Goal: Check status: Check status

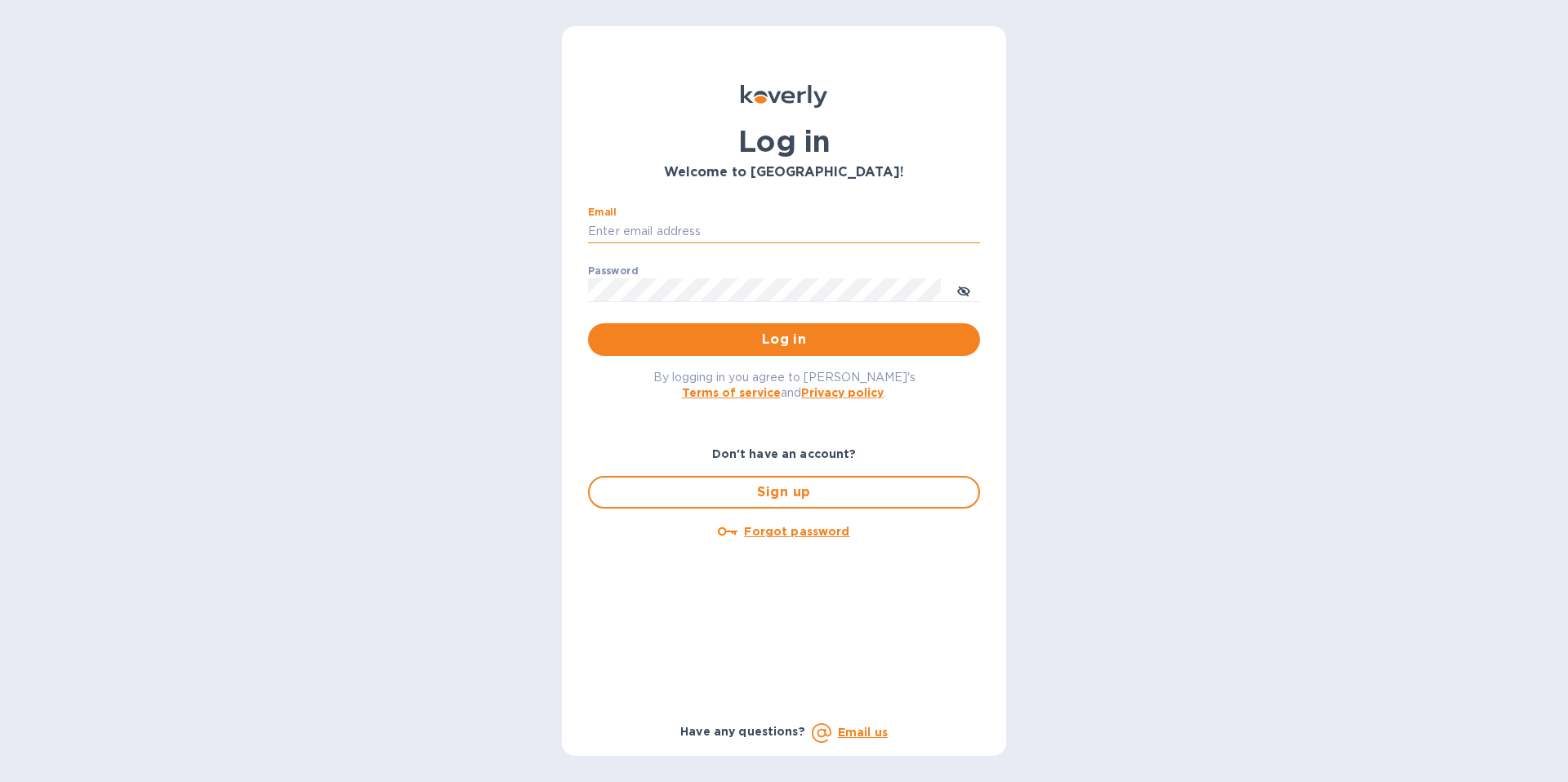
click at [804, 222] on input "Email" at bounding box center [784, 231] width 392 height 24
paste input "30880@backofficecli.com"
type input "30880@backofficecli.com"
click at [817, 361] on div "By logging in you agree to Koverly's Terms of service and Privacy policy ." at bounding box center [784, 384] width 418 height 57
click at [821, 345] on span "Log in" at bounding box center [783, 340] width 366 height 20
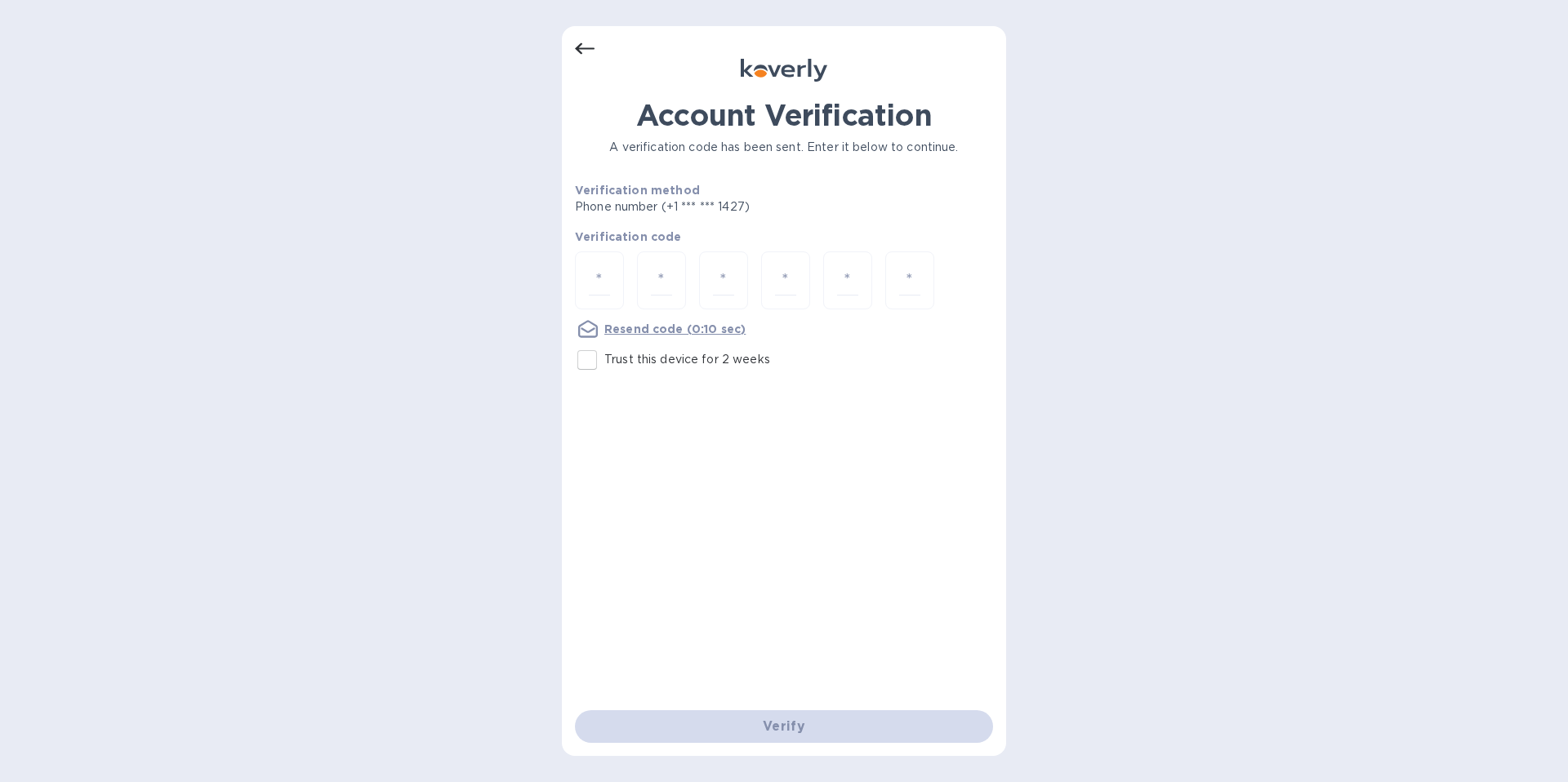
click at [583, 367] on input "Trust this device for 2 weeks" at bounding box center [587, 360] width 34 height 34
checkbox input "true"
click at [605, 276] on input "number" at bounding box center [600, 281] width 21 height 30
paste input "5"
type input "5"
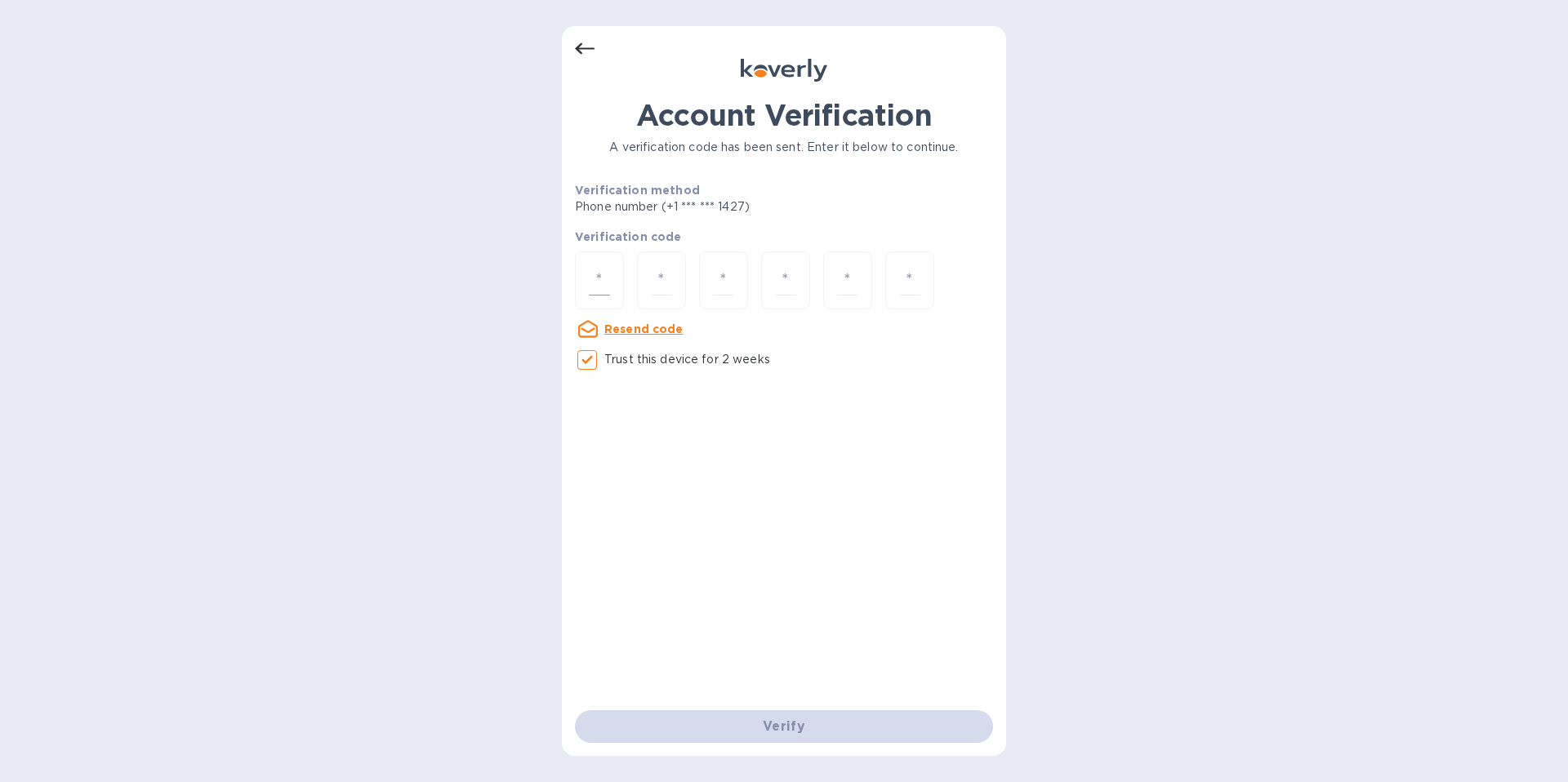
type input "2"
type input "4"
type input "7"
type input "5"
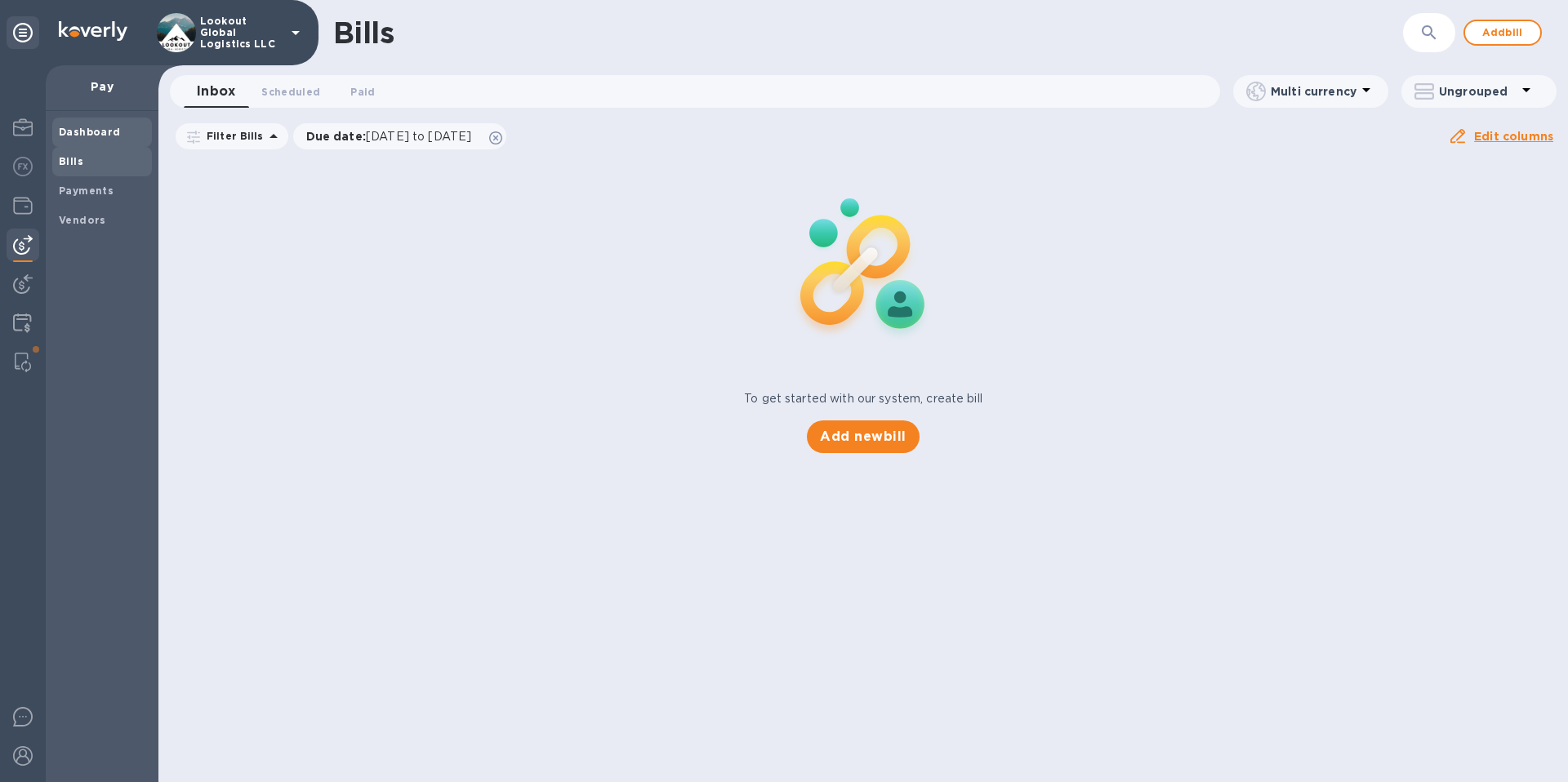
click at [87, 141] on div "Dashboard" at bounding box center [101, 132] width 99 height 29
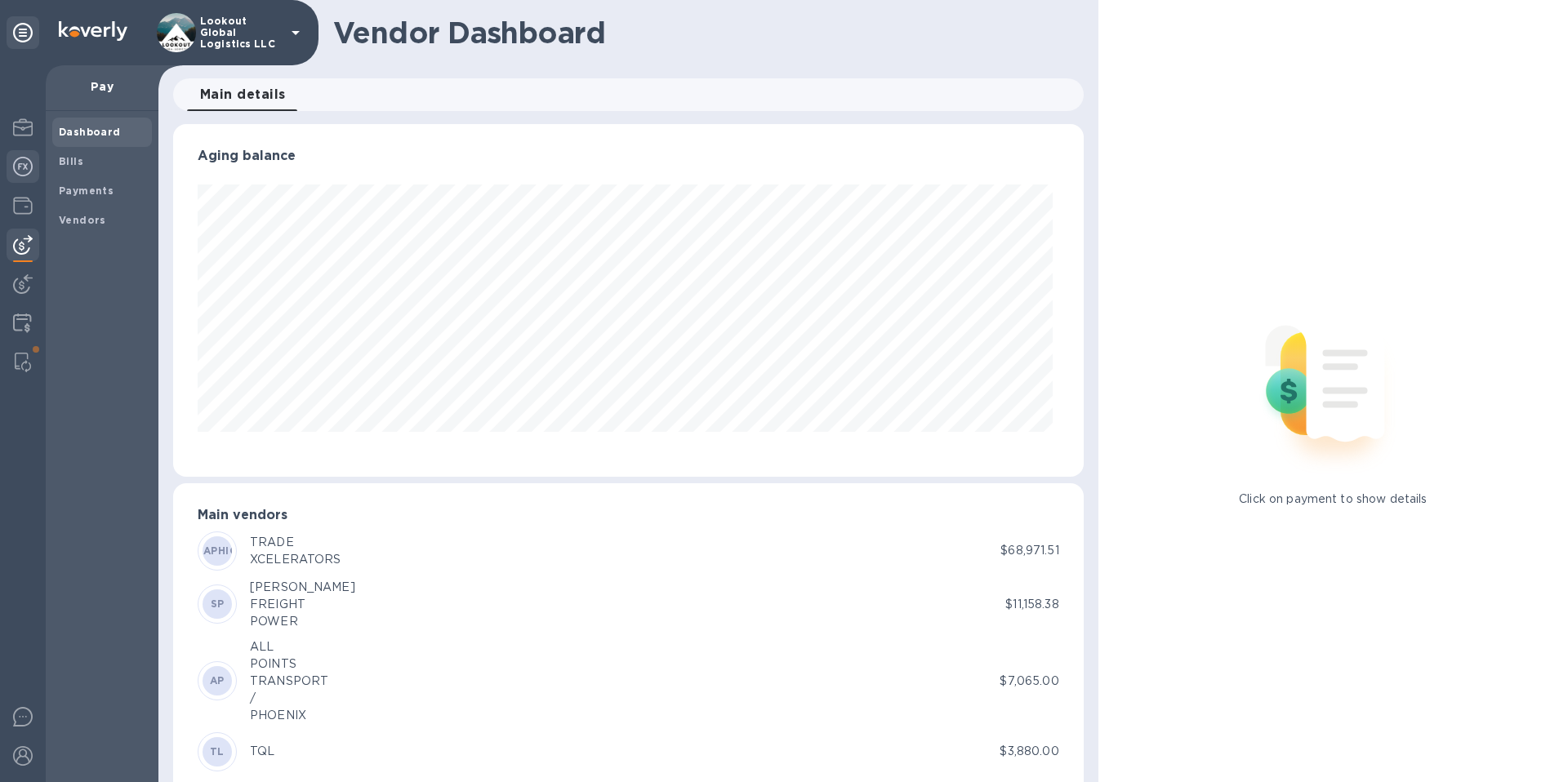
scroll to position [353, 903]
click at [24, 213] on img at bounding box center [23, 206] width 20 height 20
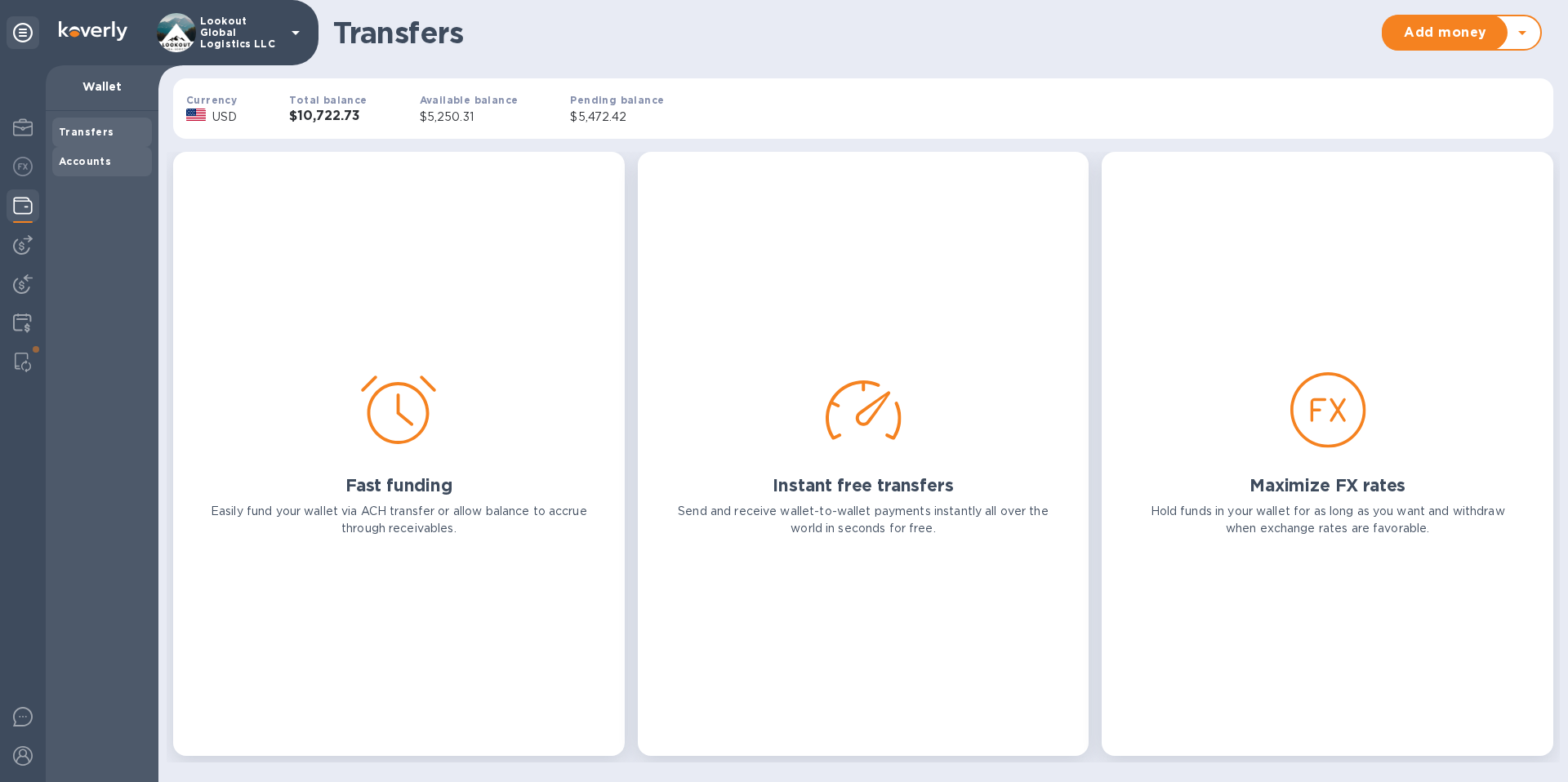
click at [89, 159] on b "Accounts" at bounding box center [85, 162] width 52 height 13
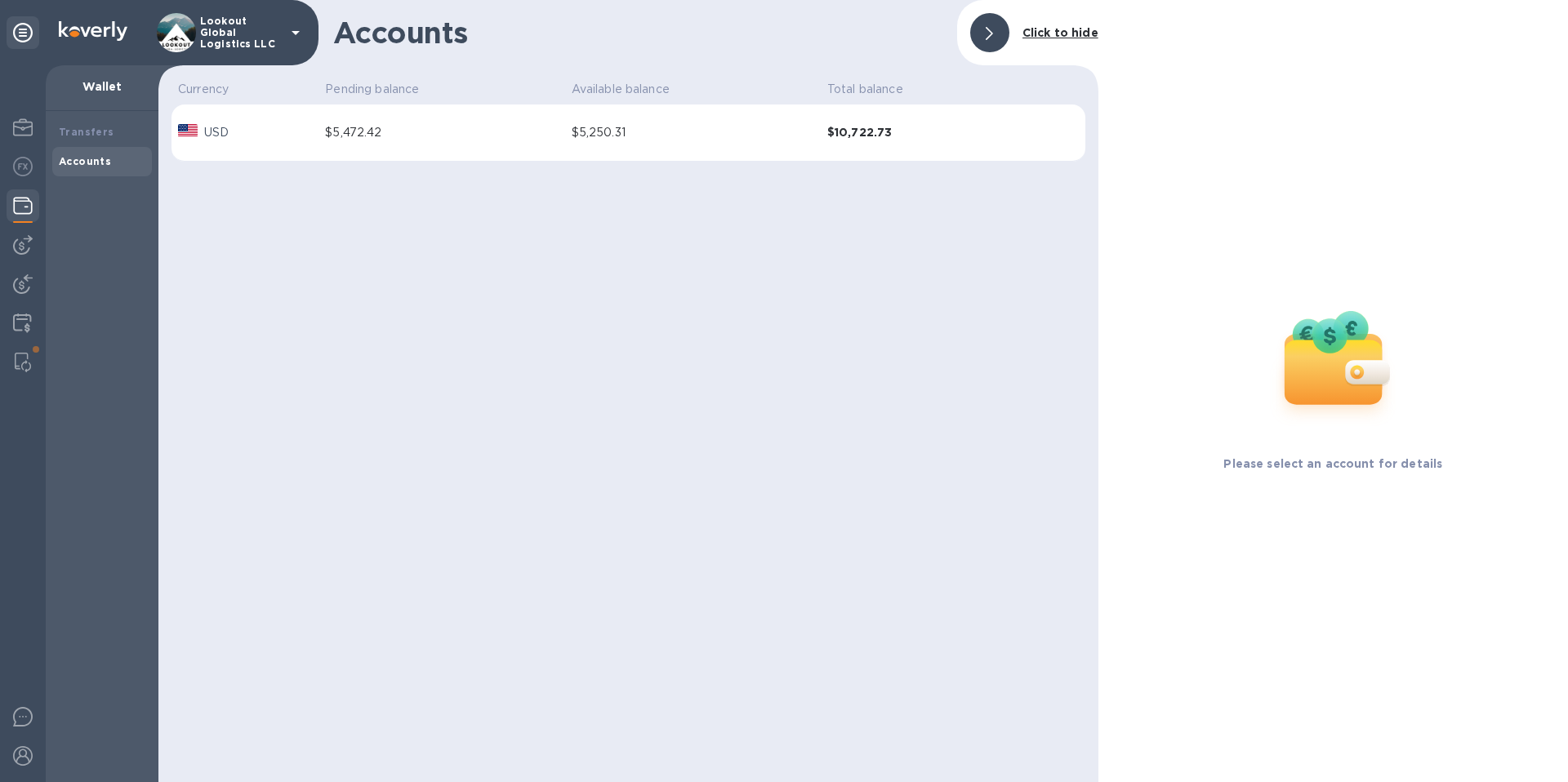
click at [380, 137] on div "$5,472.42" at bounding box center [442, 132] width 232 height 17
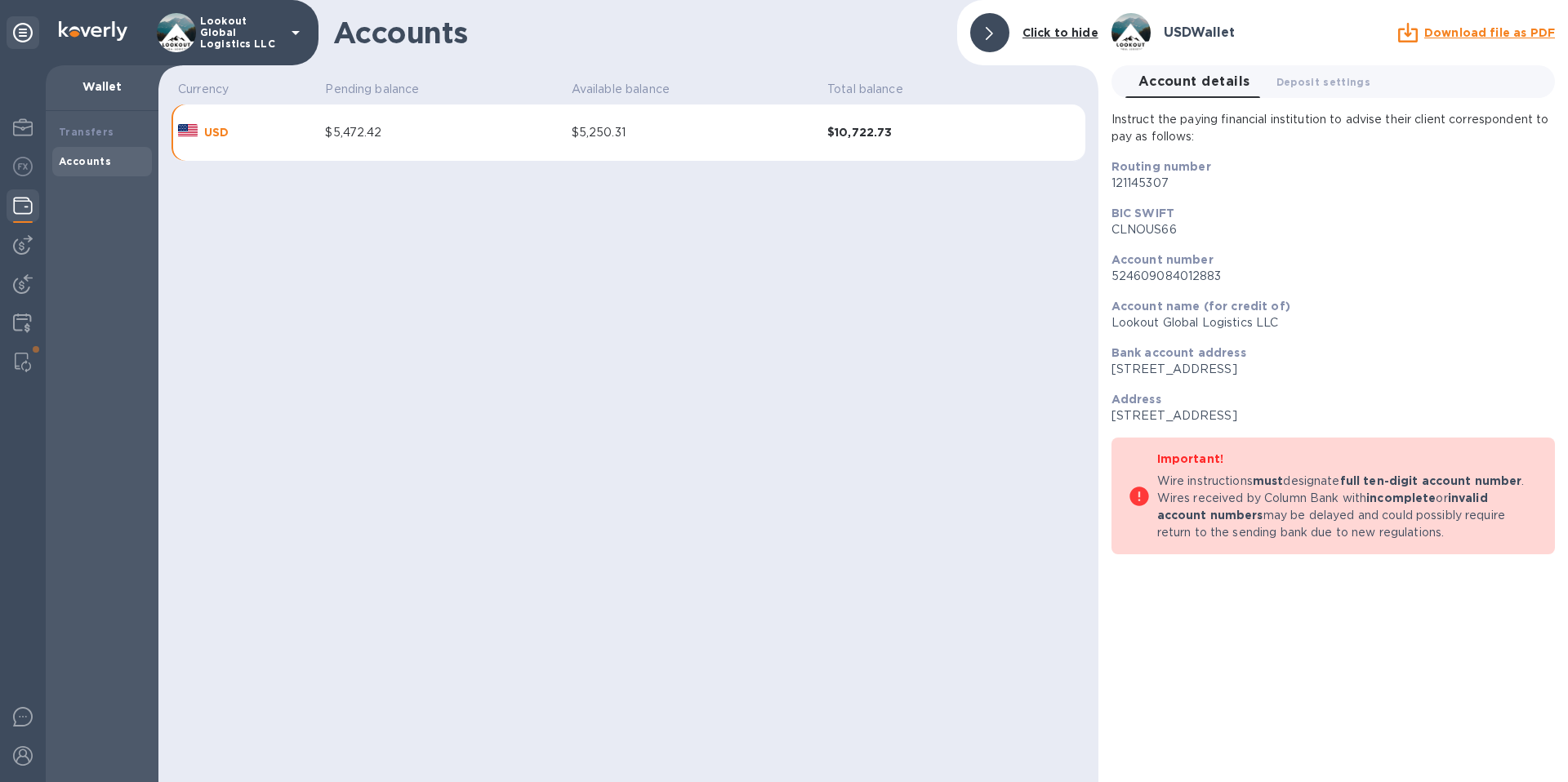
click at [858, 126] on b "$10,722.73" at bounding box center [923, 132] width 191 height 17
click at [35, 203] on div at bounding box center [22, 207] width 33 height 36
click at [82, 138] on div "Transfers" at bounding box center [102, 132] width 87 height 16
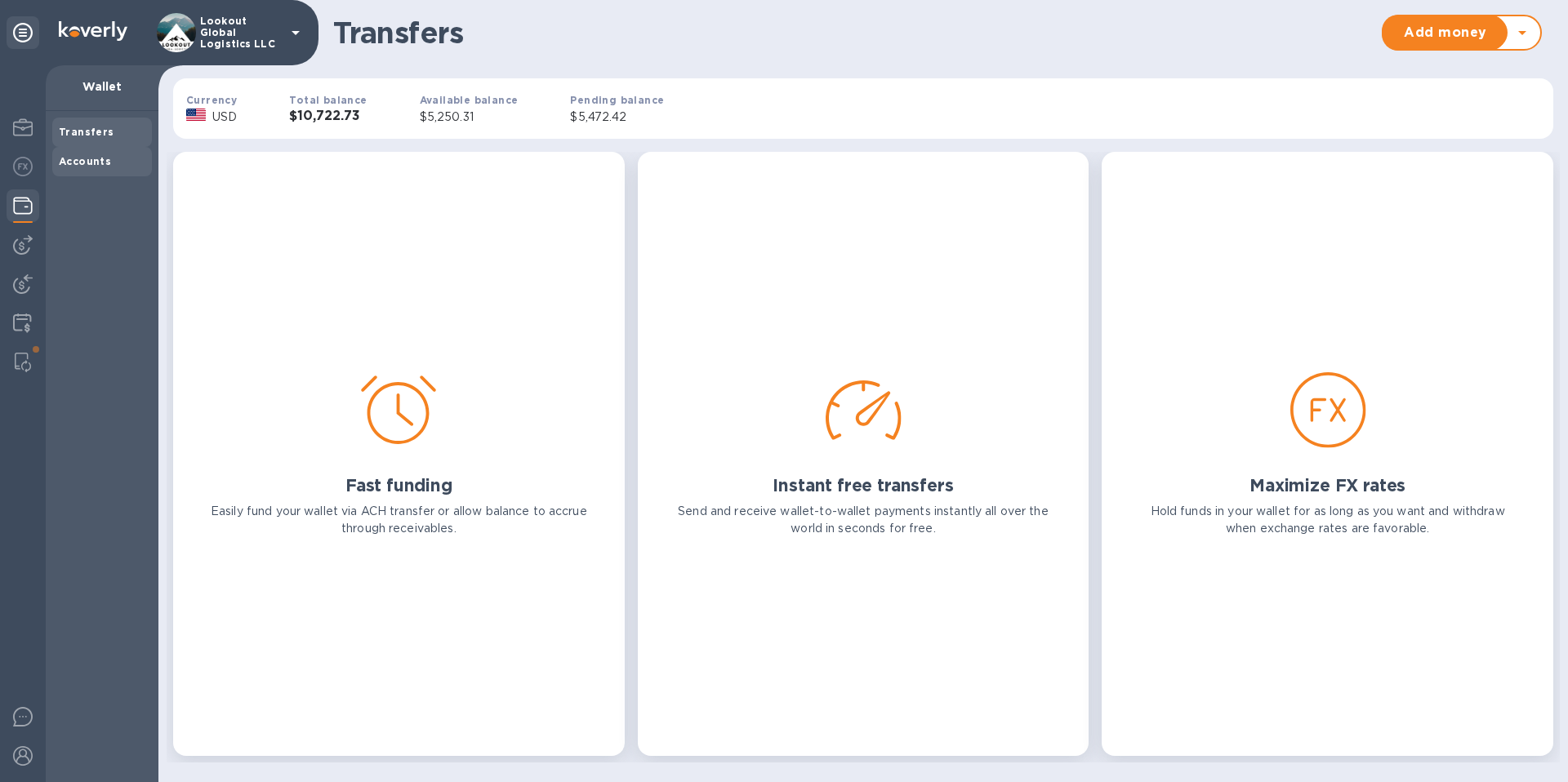
click at [73, 159] on b "Accounts" at bounding box center [85, 162] width 52 height 13
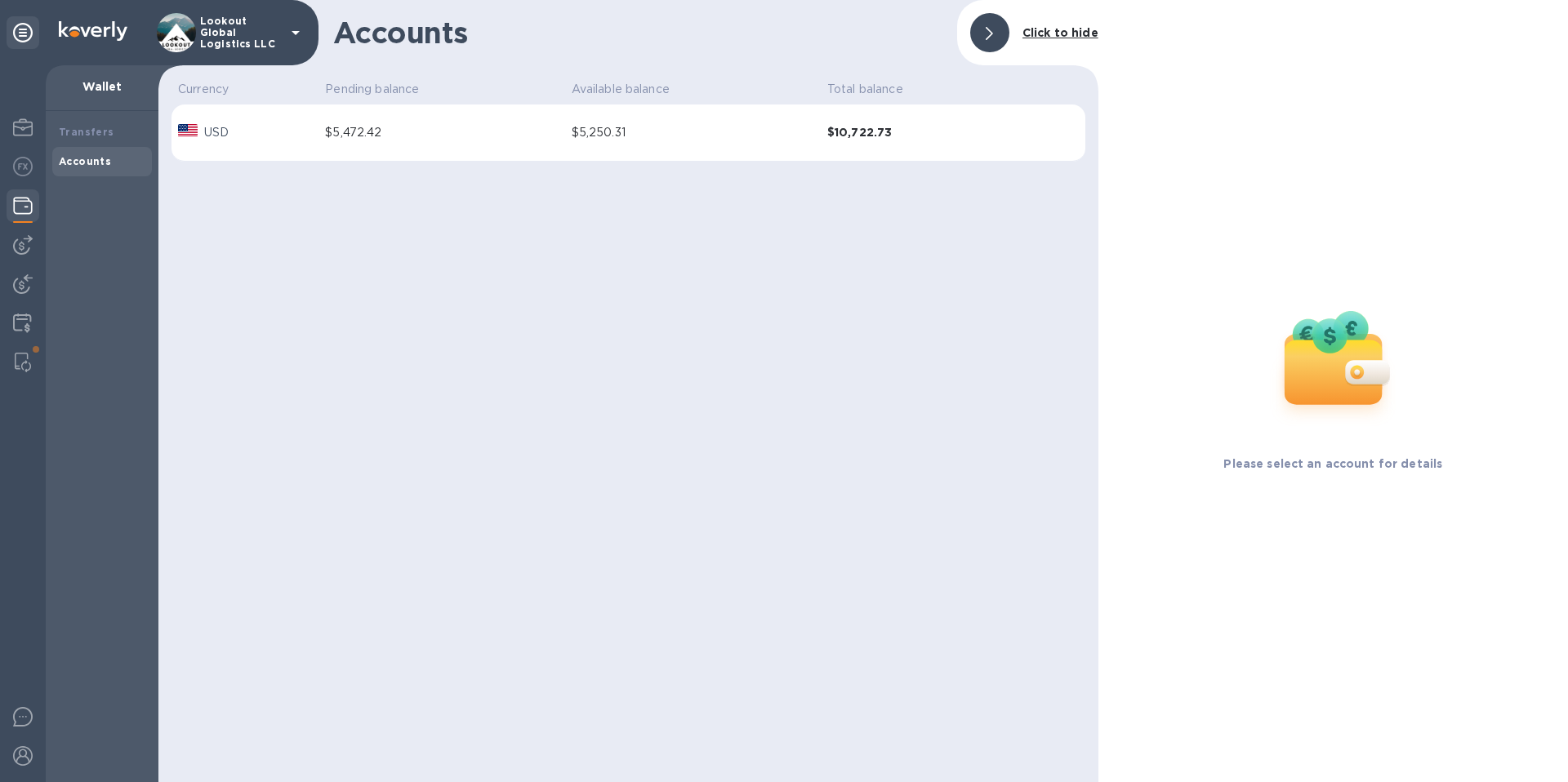
click at [1363, 467] on b "Please select an account for details" at bounding box center [1333, 464] width 219 height 13
click at [75, 169] on div "Accounts" at bounding box center [102, 162] width 87 height 16
click at [78, 162] on b "Accounts" at bounding box center [85, 162] width 52 height 13
click at [428, 120] on td "$5,472.42" at bounding box center [441, 133] width 246 height 57
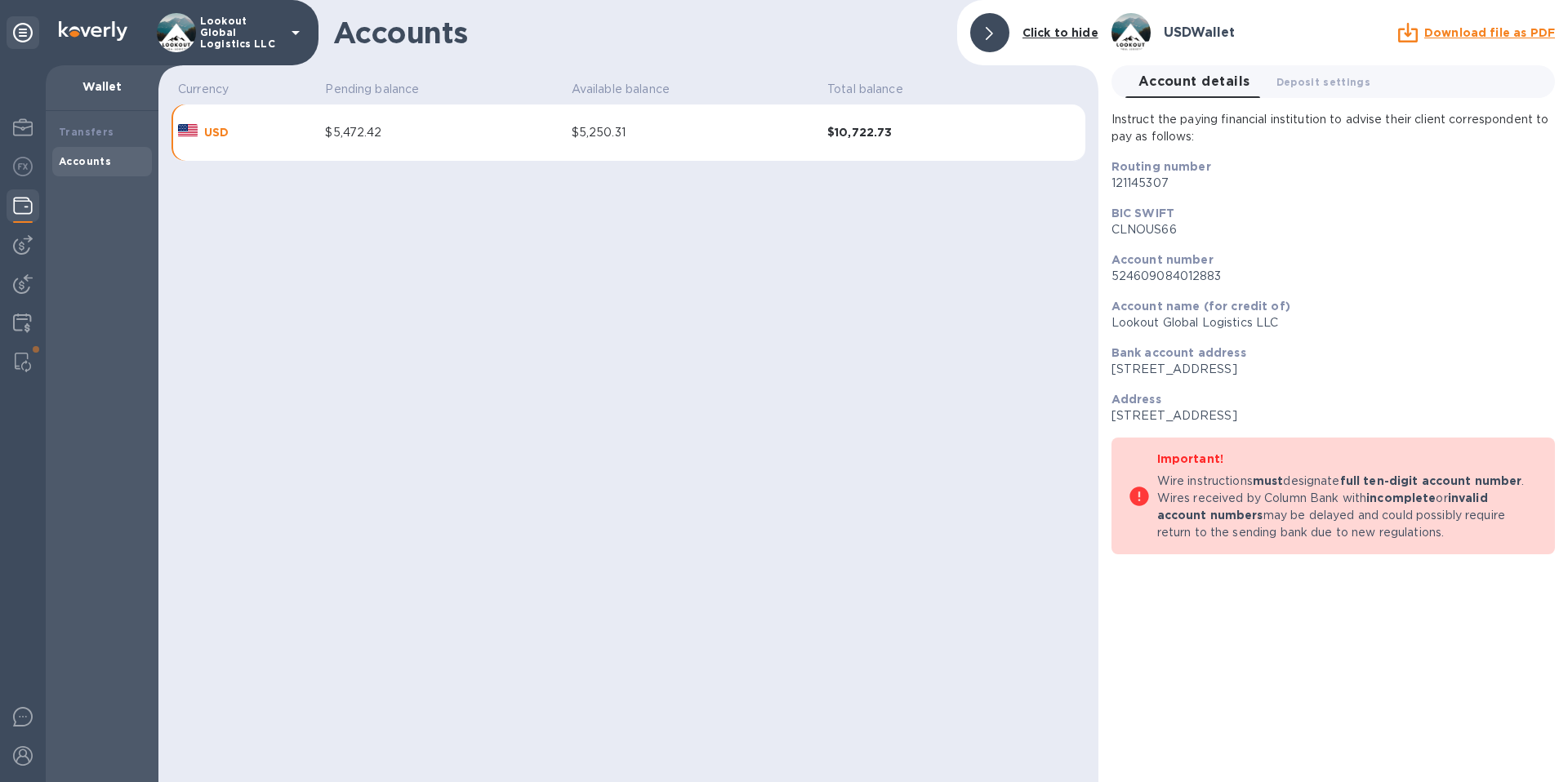
click at [742, 184] on div "Accounts Click to hide Currency Pending balance Available balance Total balance…" at bounding box center [628, 391] width 940 height 782
click at [1319, 76] on span "Deposit settings 0" at bounding box center [1324, 81] width 95 height 17
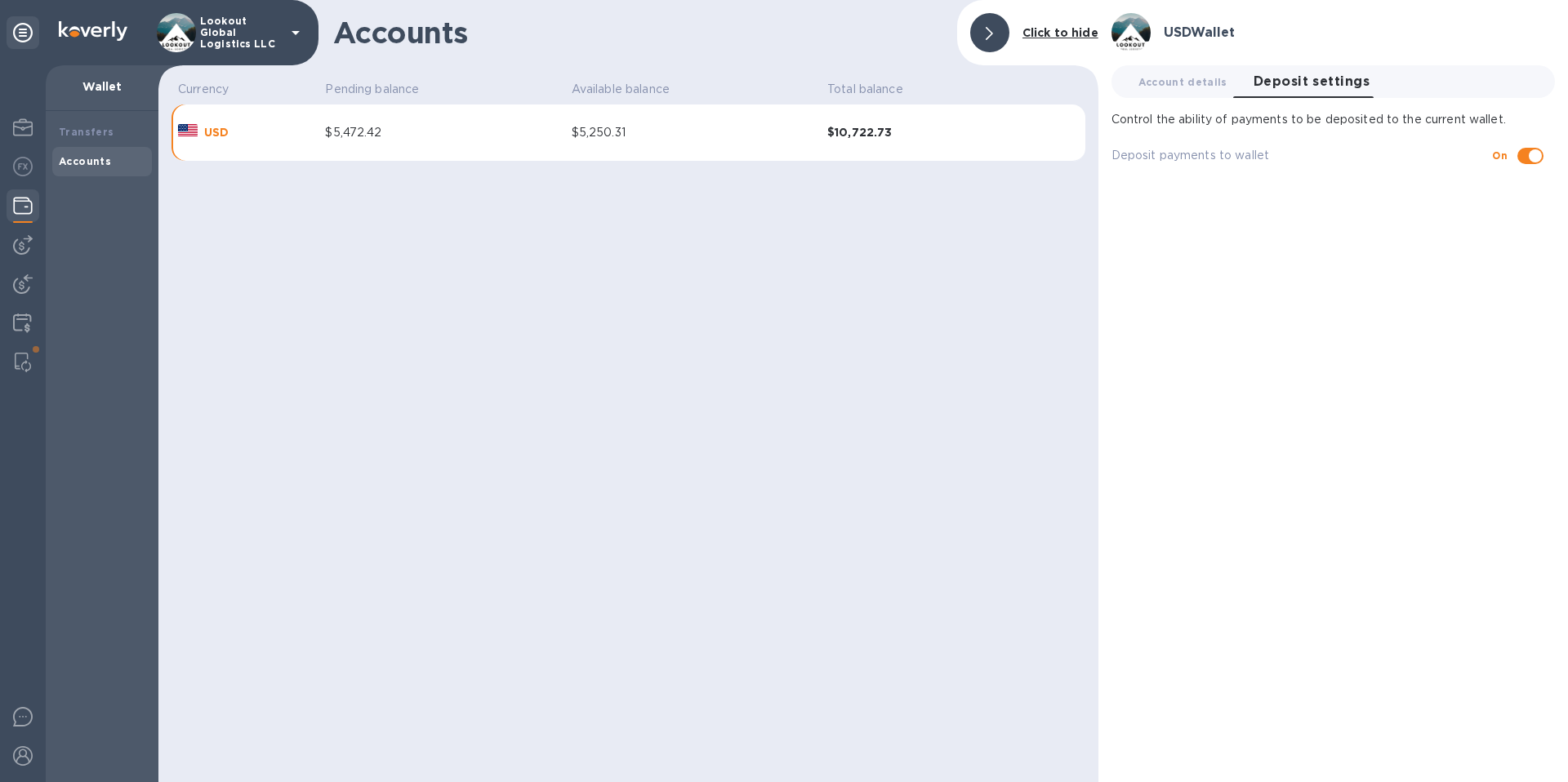
click at [29, 215] on div at bounding box center [22, 207] width 33 height 36
click at [30, 237] on img at bounding box center [23, 245] width 20 height 20
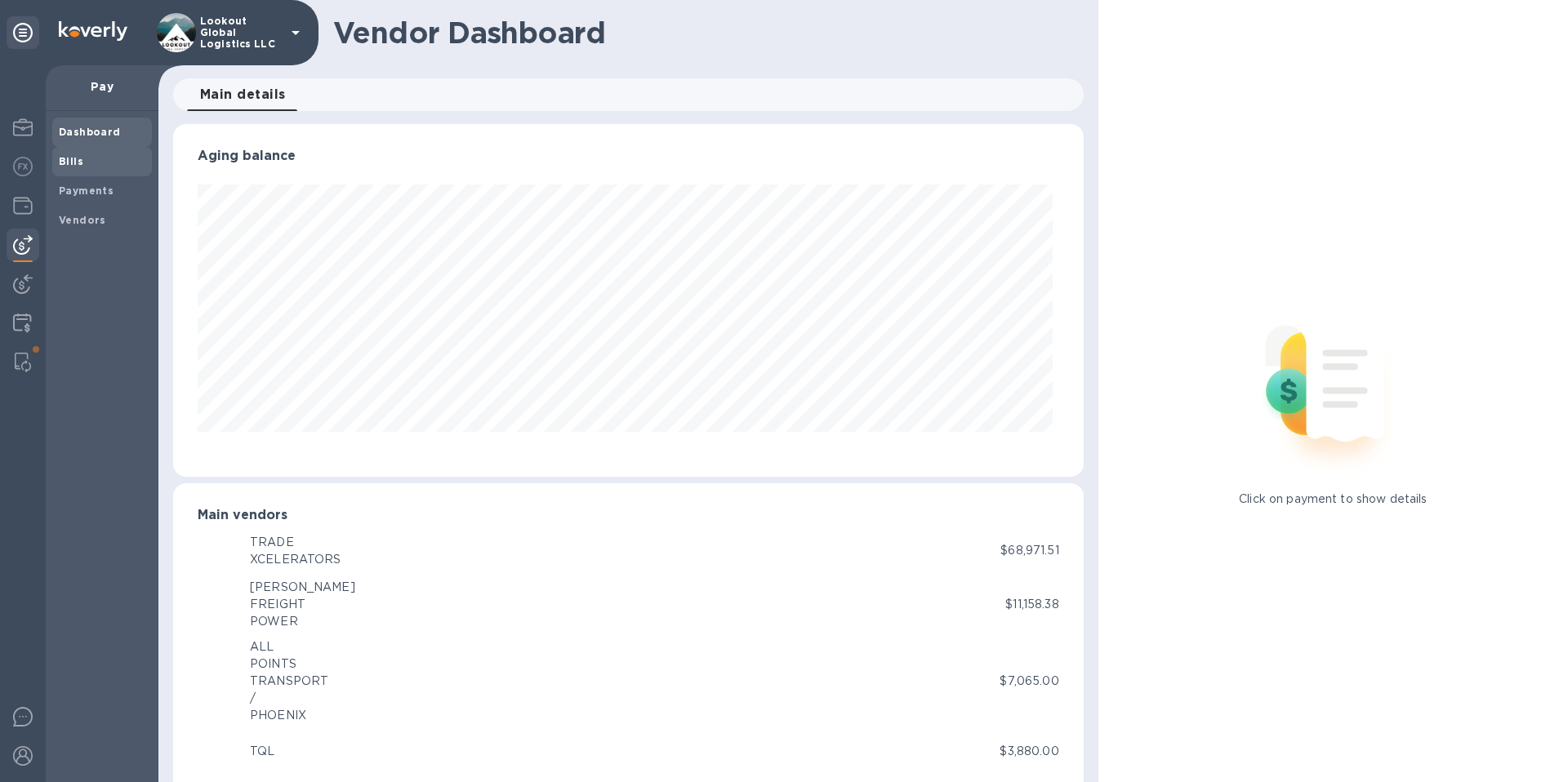
scroll to position [353, 903]
click at [32, 198] on img at bounding box center [23, 206] width 20 height 20
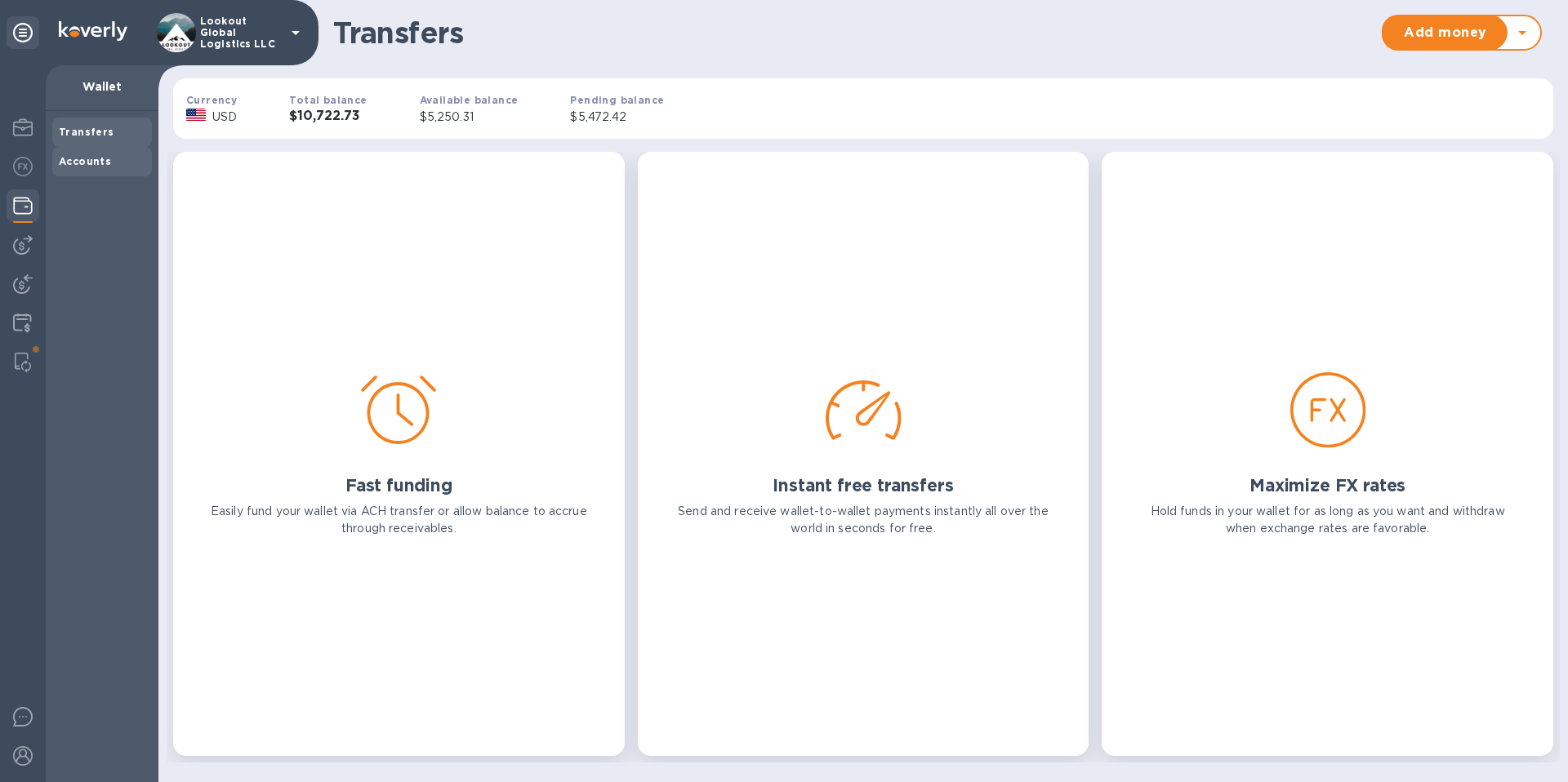
click at [80, 158] on b "Accounts" at bounding box center [85, 162] width 52 height 13
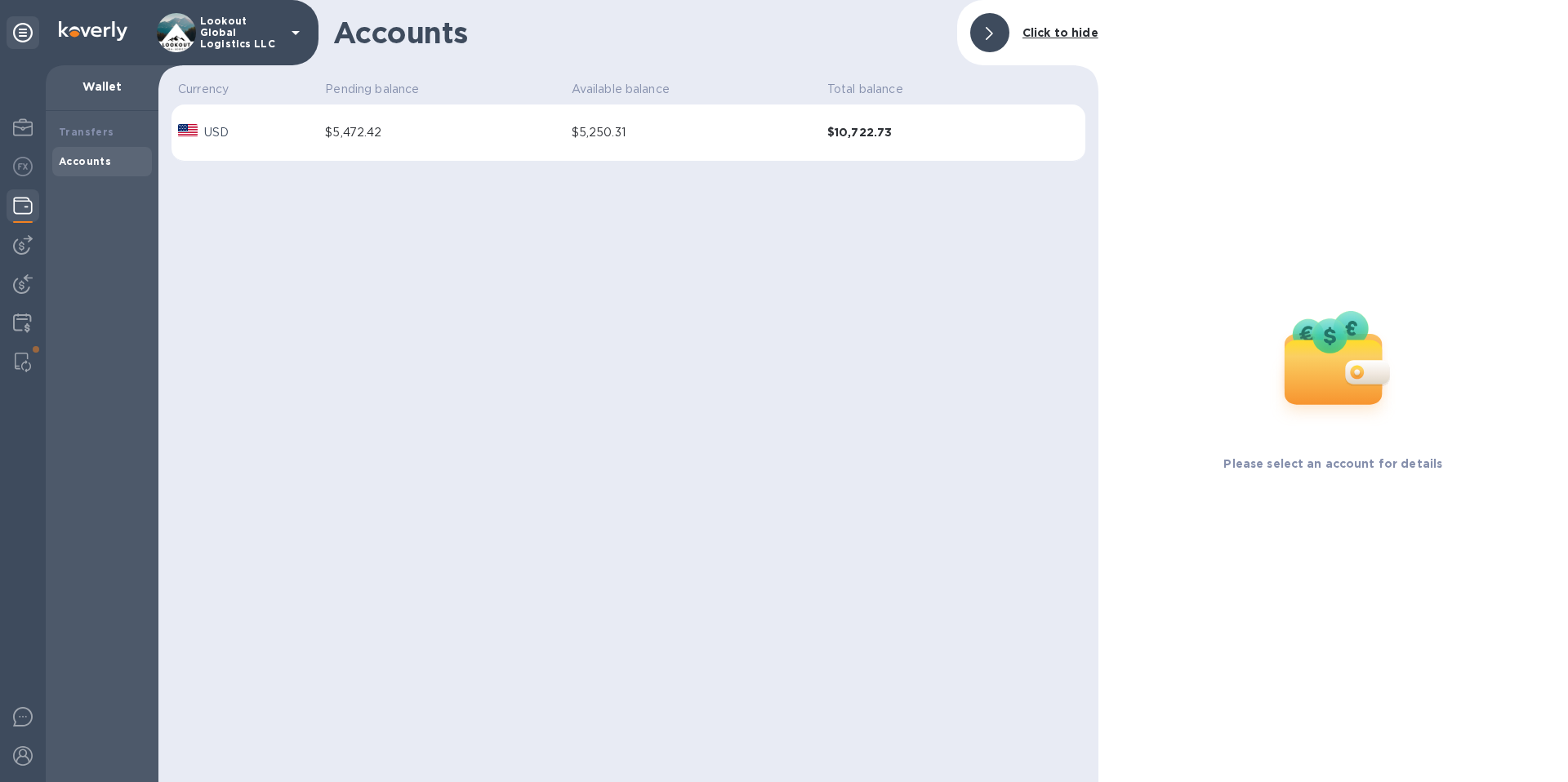
click at [303, 128] on div "USD" at bounding box center [245, 132] width 140 height 23
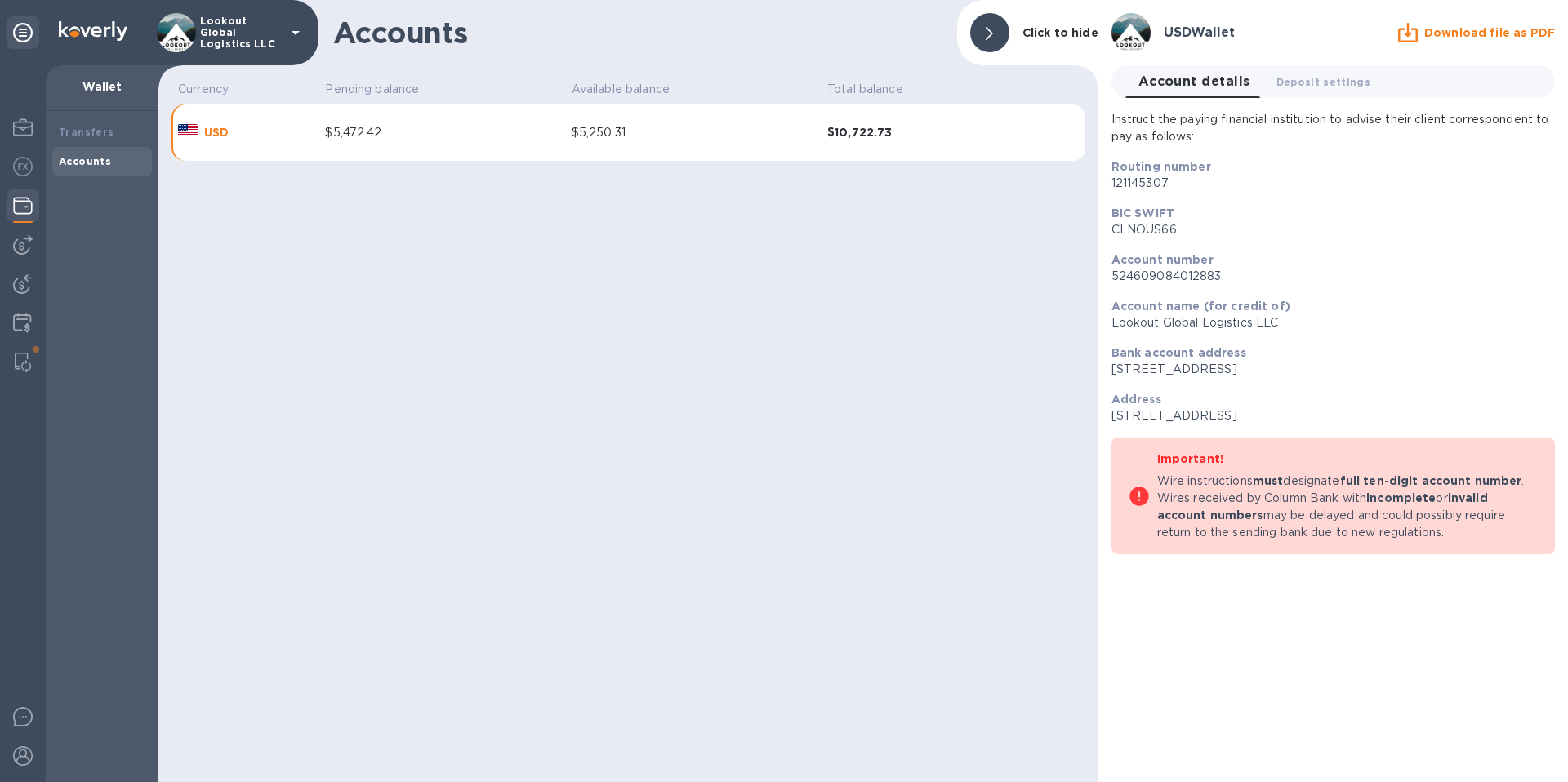
click at [875, 137] on b "$10,722.73" at bounding box center [923, 132] width 191 height 17
click at [978, 42] on div at bounding box center [990, 33] width 39 height 39
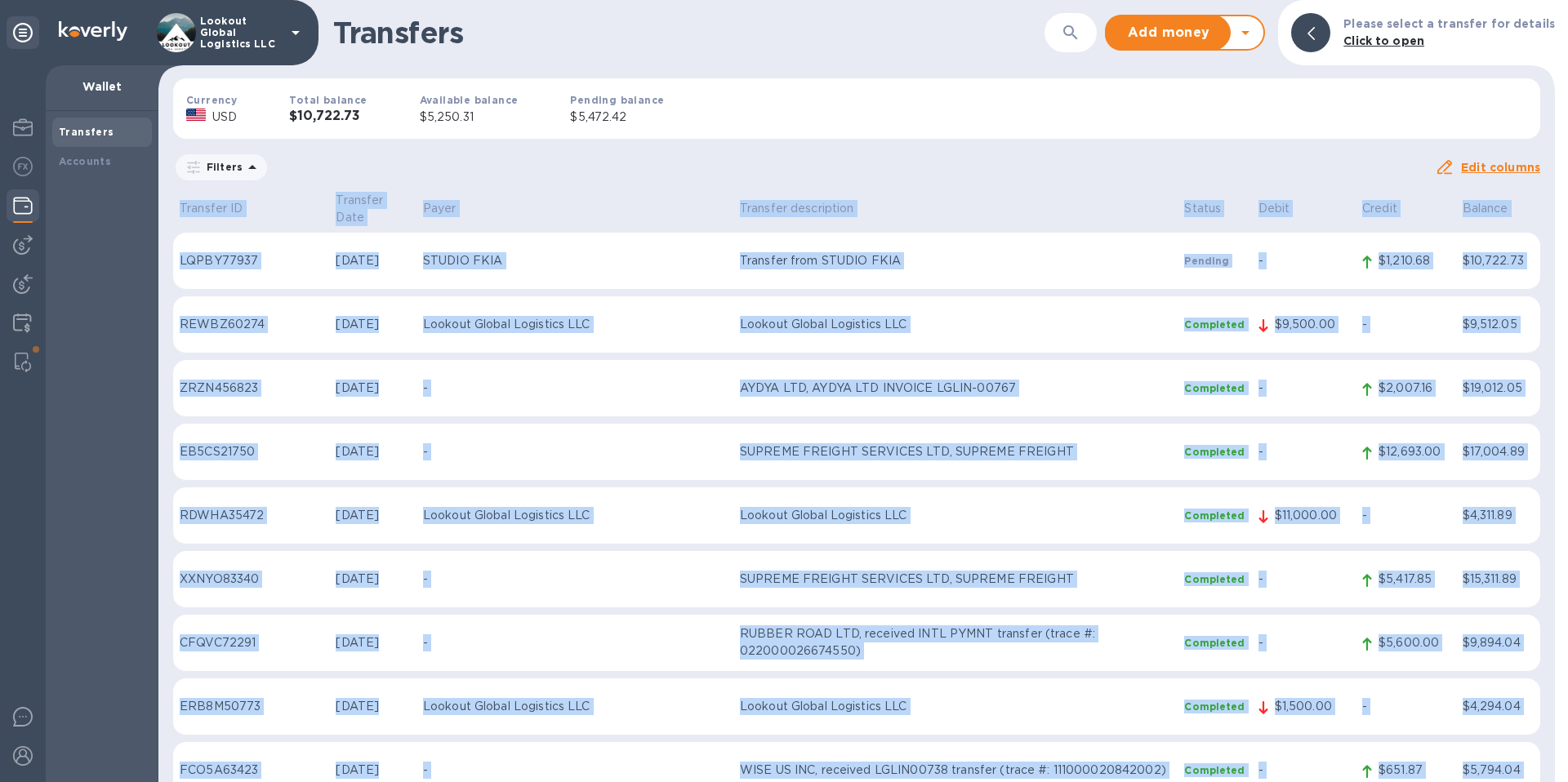
drag, startPoint x: 1527, startPoint y: 515, endPoint x: 169, endPoint y: 209, distance: 1392.0
copy table "Transfer ID Transfer Date Payer Transfer description Status Debit Credit Balanc…"
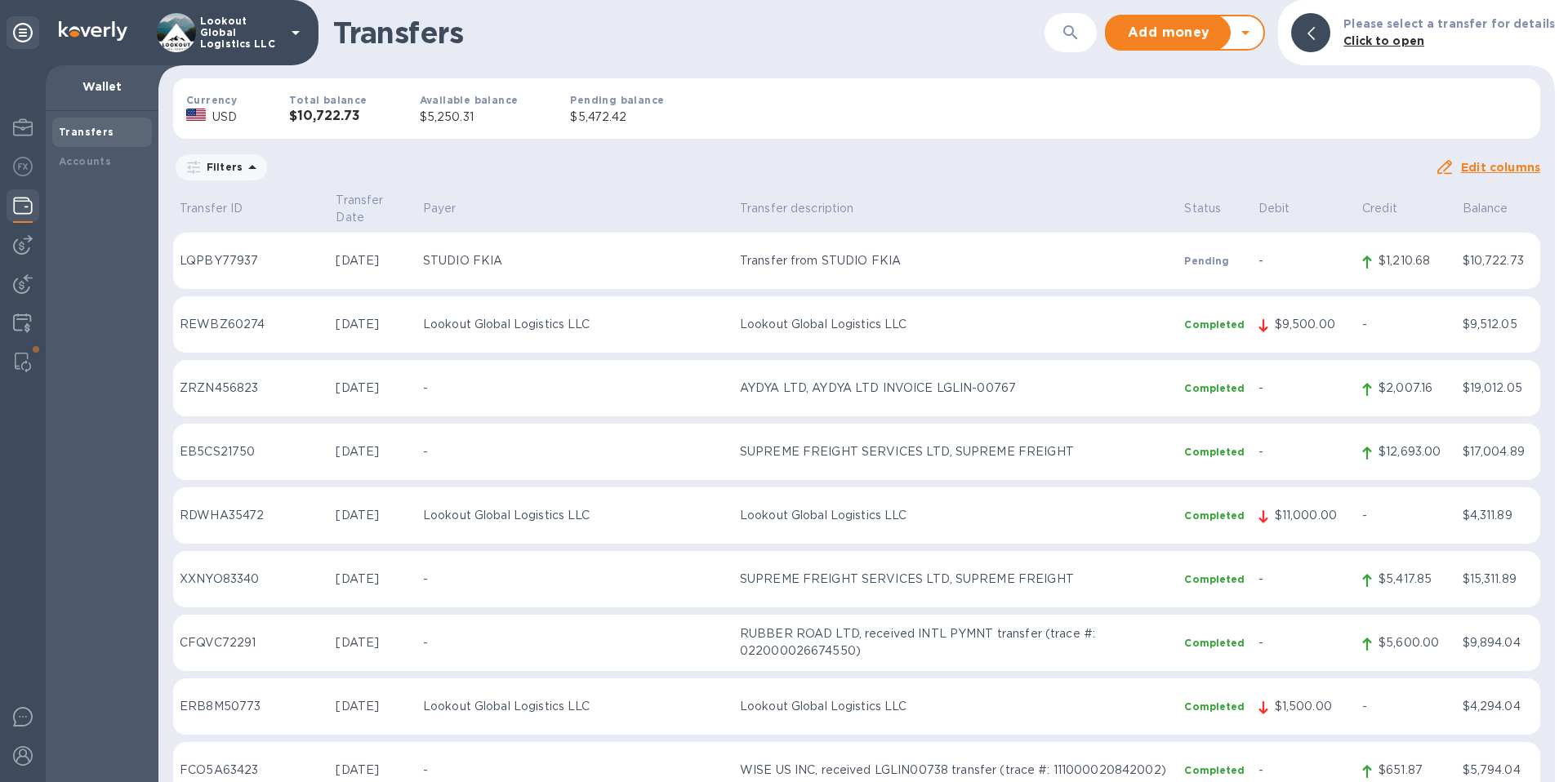
drag, startPoint x: 386, startPoint y: 186, endPoint x: 365, endPoint y: 202, distance: 26.4
click at [386, 187] on div "Filters Edit columns" at bounding box center [856, 171] width 1396 height 38
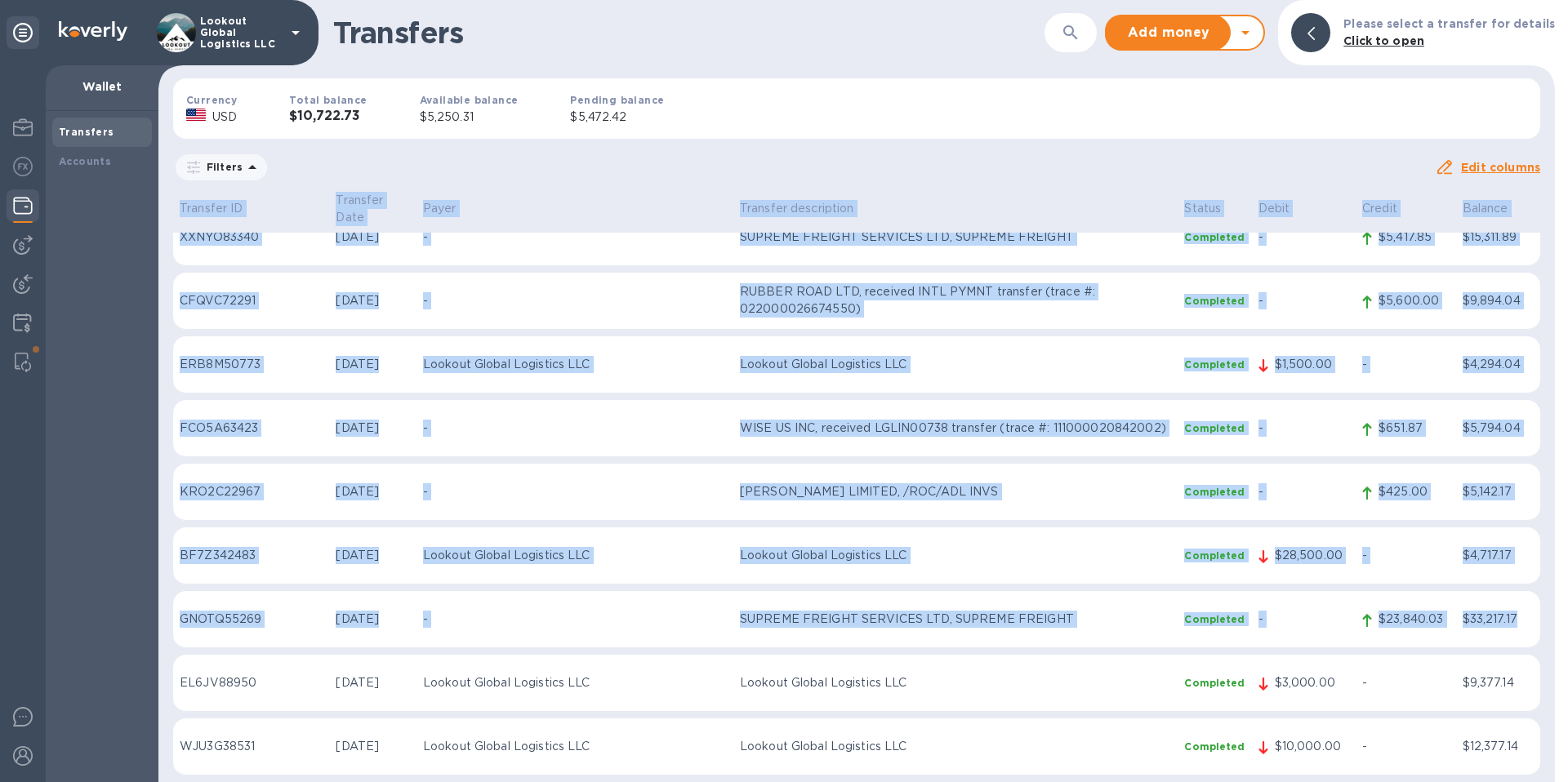
scroll to position [341, 0]
drag, startPoint x: 170, startPoint y: 234, endPoint x: 1526, endPoint y: 607, distance: 1406.4
click at [1529, 606] on div "Transfer ID Transfer Date Payer Transfer description Status Debit Credit Balanc…" at bounding box center [856, 485] width 1396 height 593
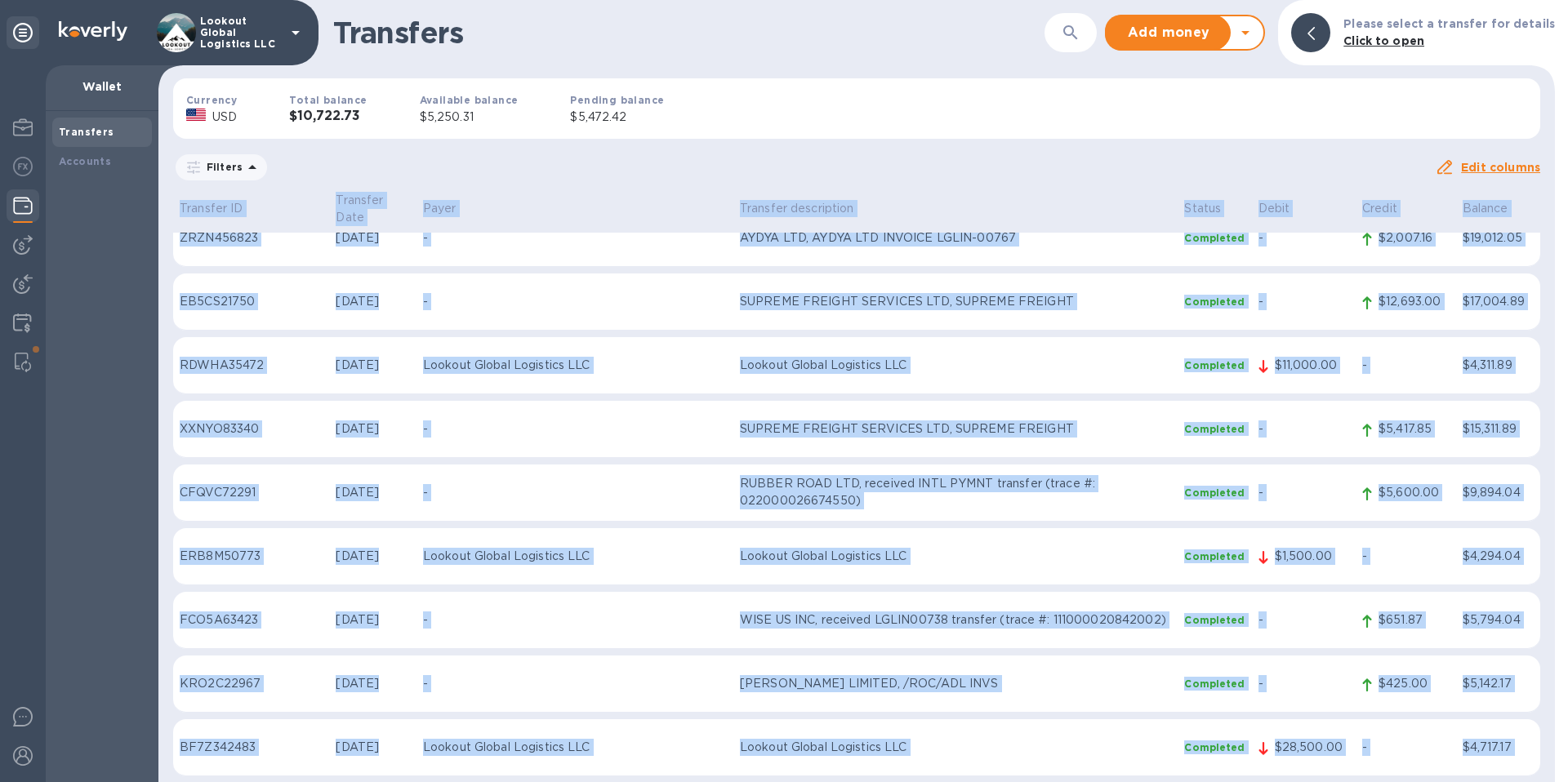
scroll to position [0, 0]
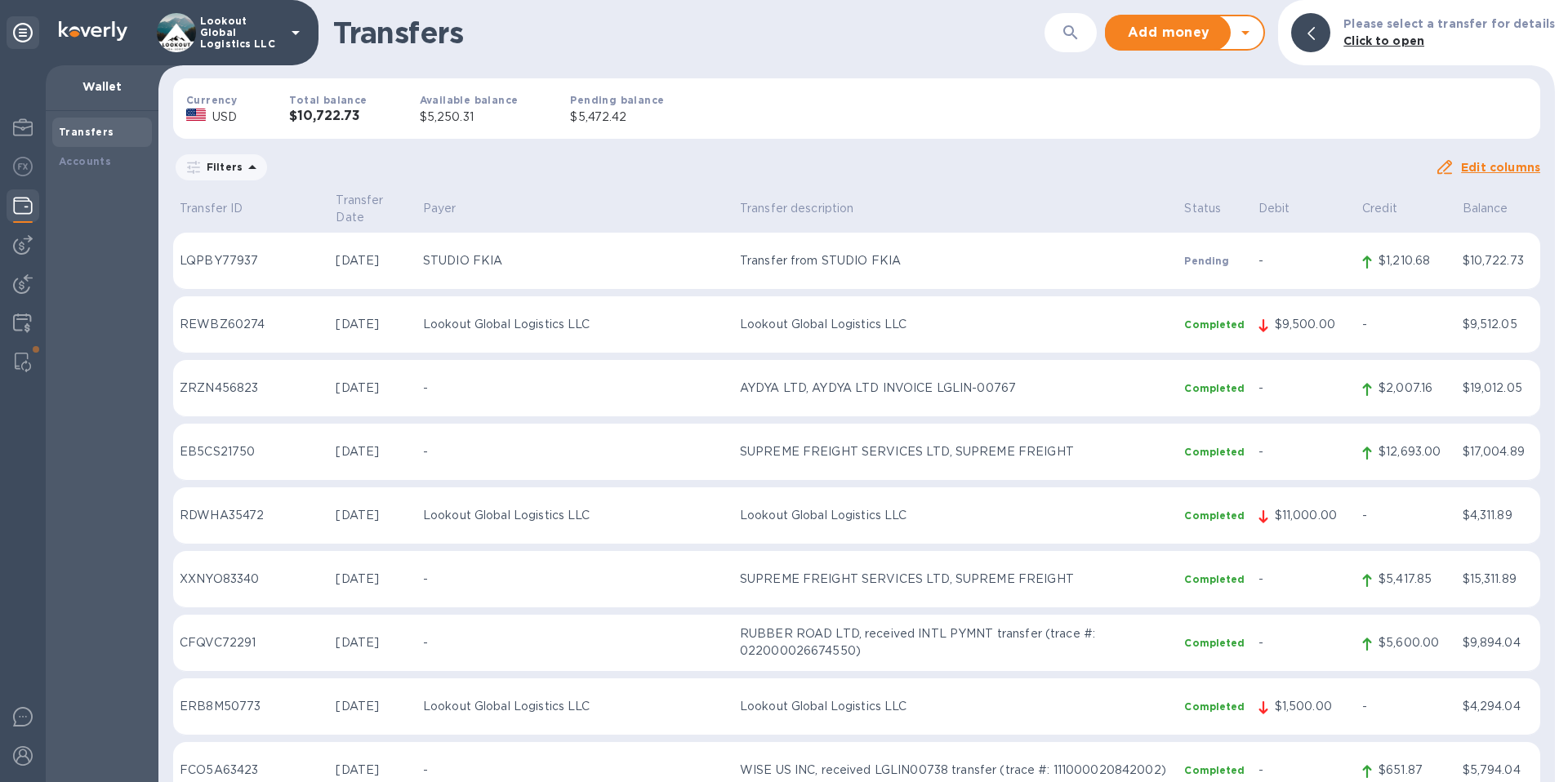
click at [1044, 155] on div "Filters" at bounding box center [804, 167] width 1261 height 31
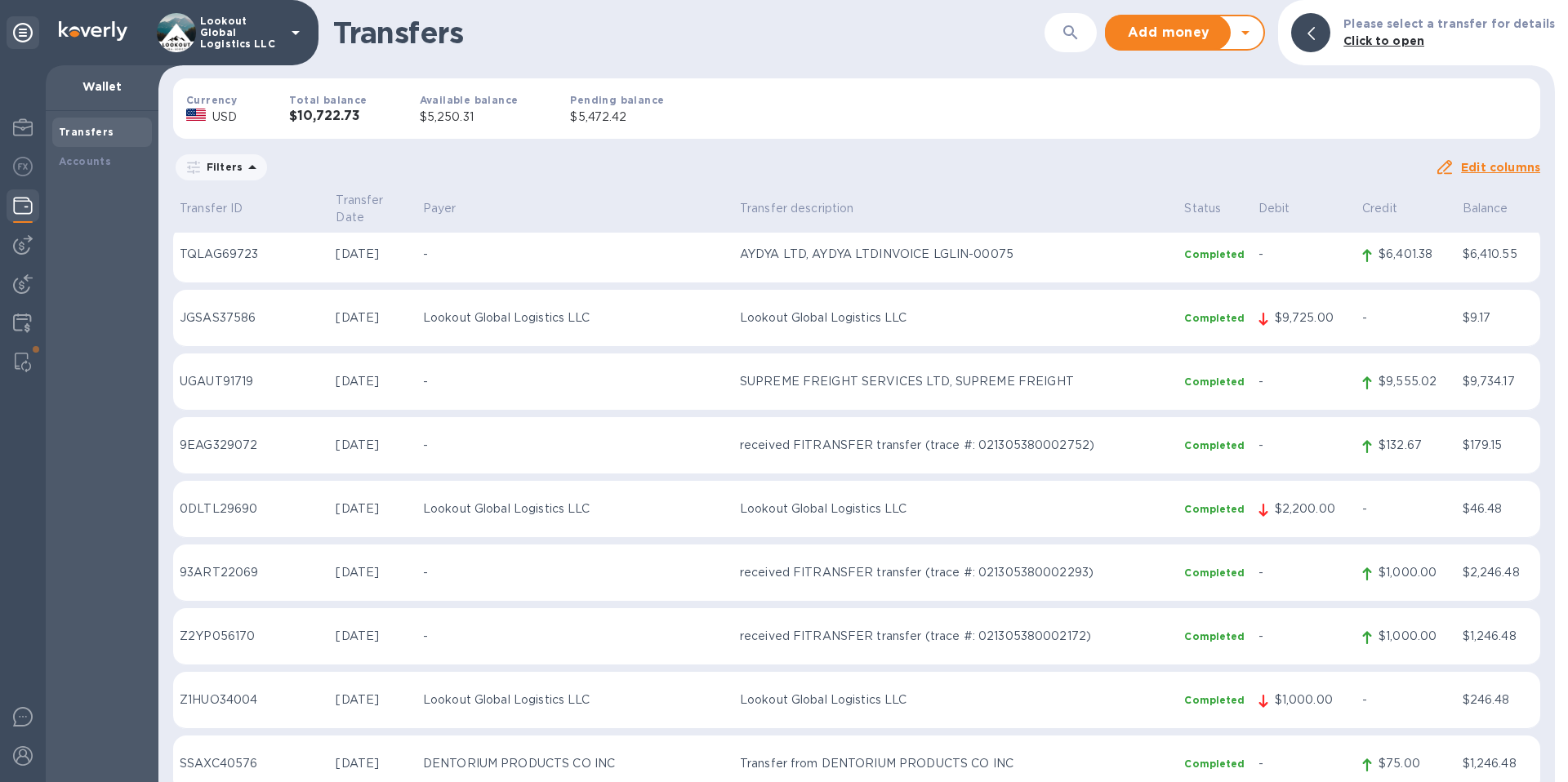
scroll to position [17089, 0]
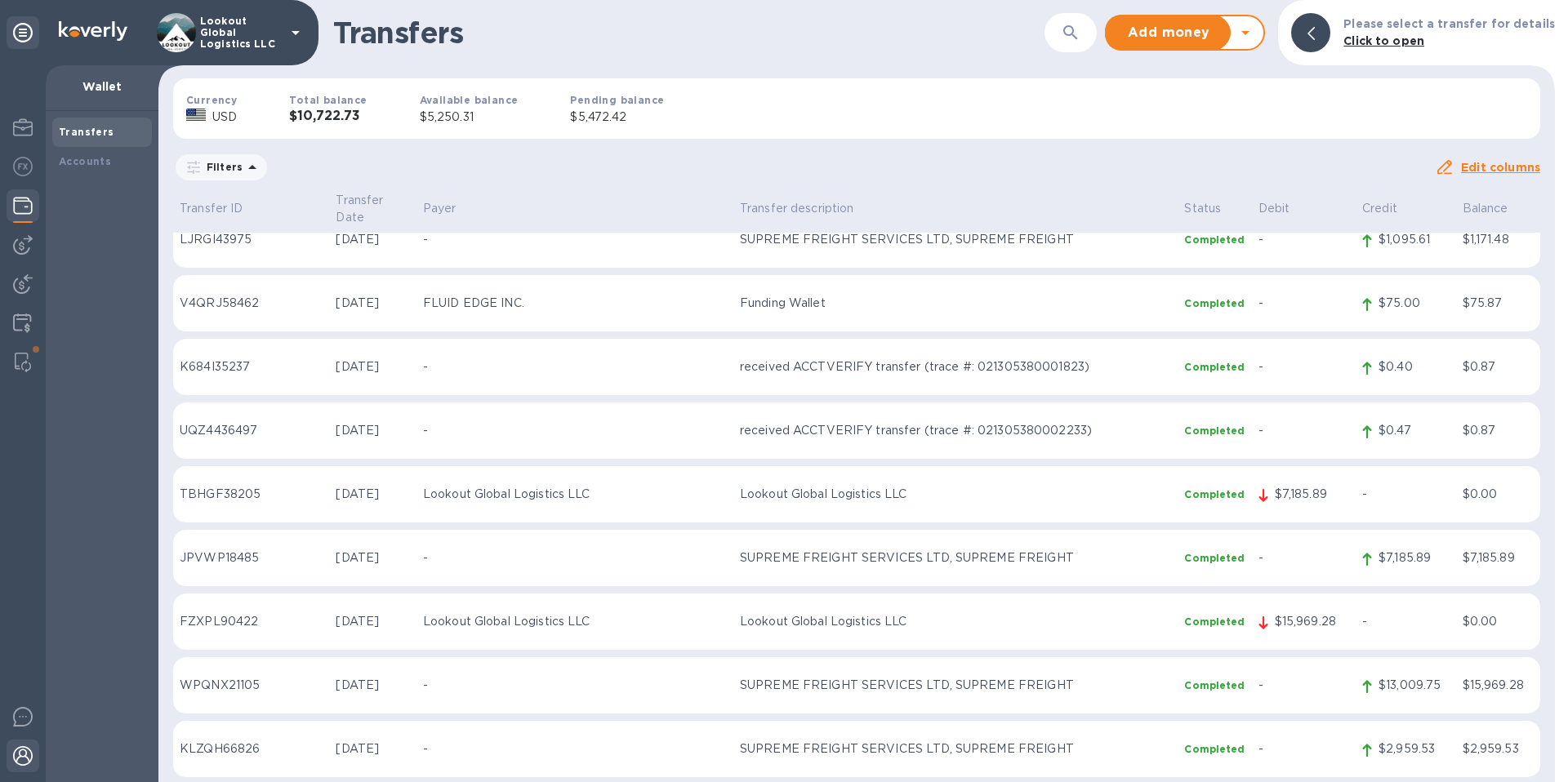
click at [14, 753] on img at bounding box center [23, 756] width 20 height 20
